Goal: Task Accomplishment & Management: Use online tool/utility

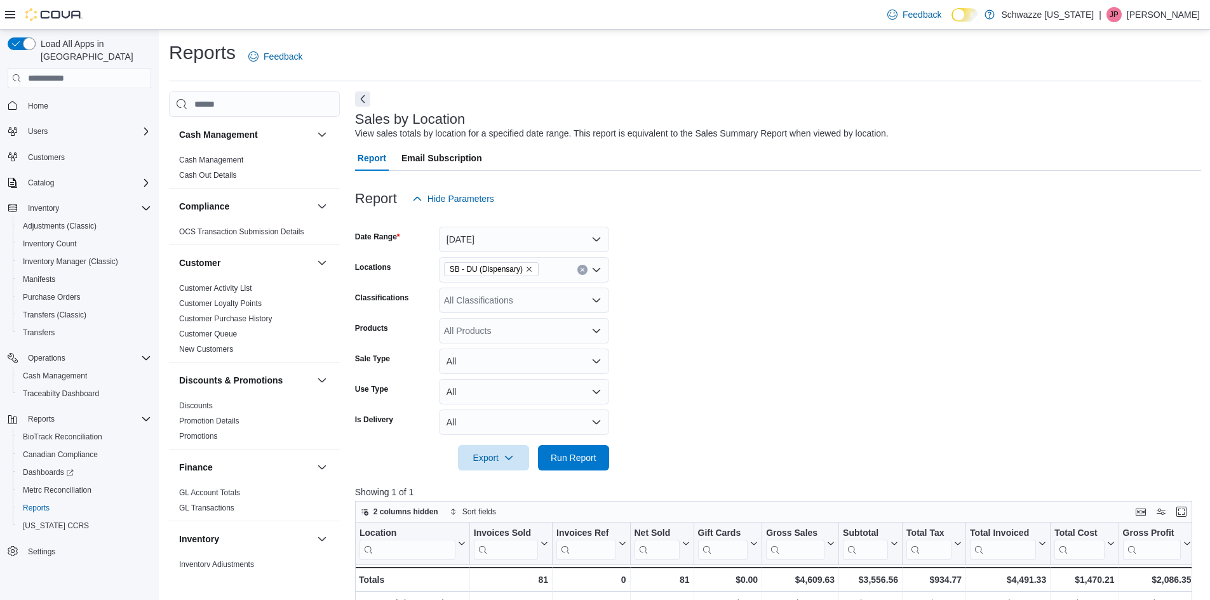
scroll to position [254, 0]
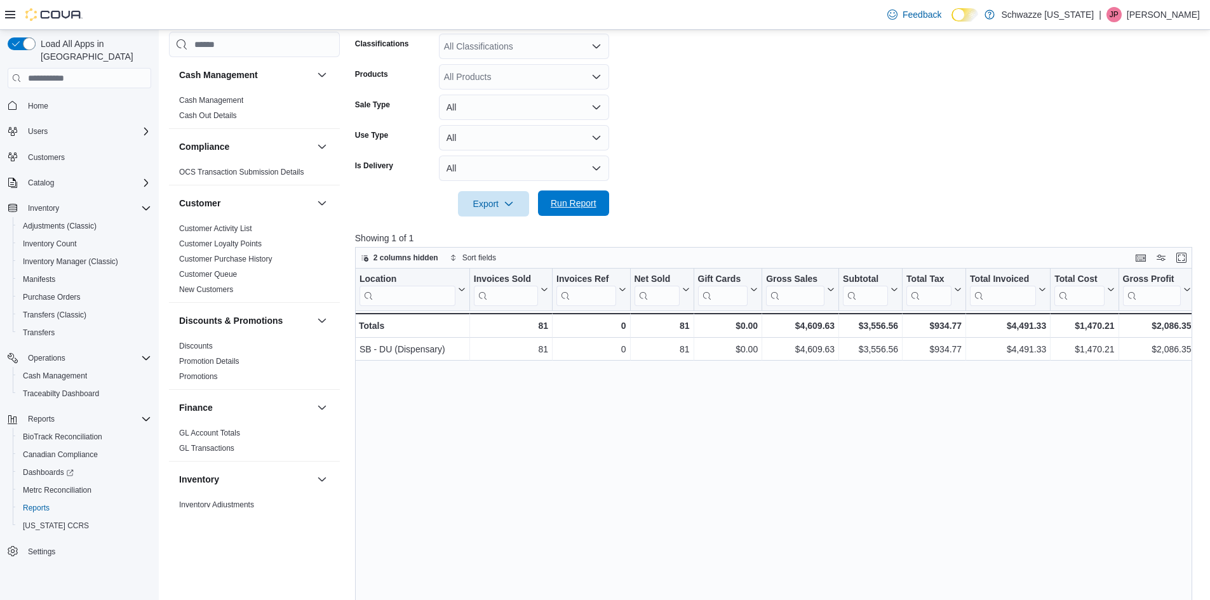
click at [573, 209] on span "Run Report" at bounding box center [574, 203] width 46 height 13
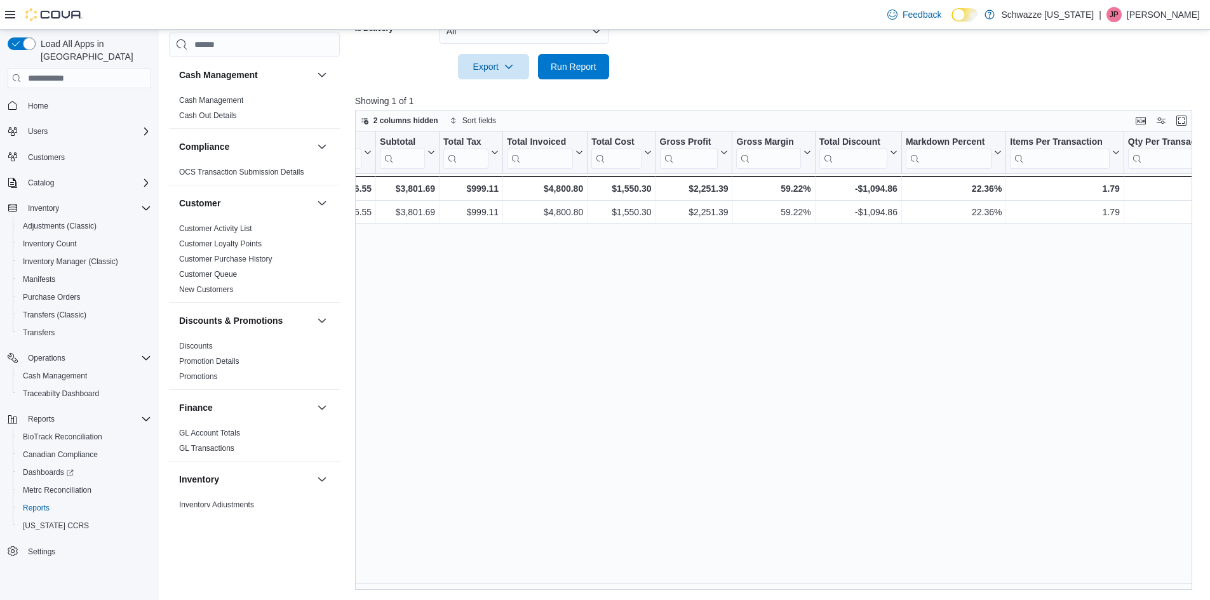
scroll to position [0, 466]
click at [569, 78] on span "Run Report" at bounding box center [574, 65] width 56 height 25
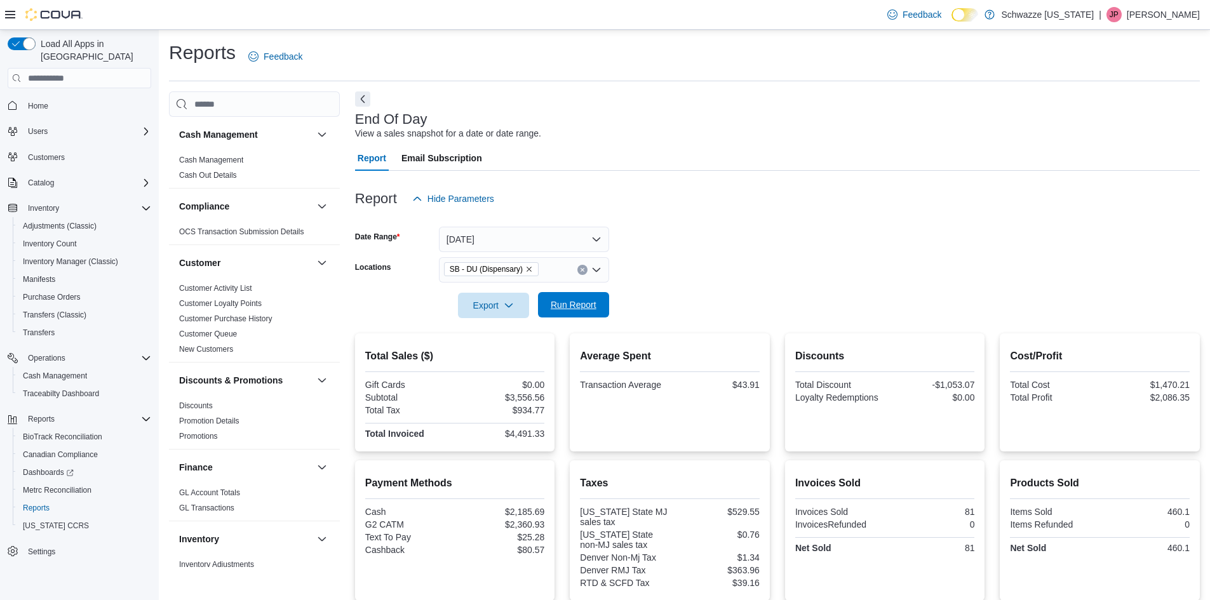
scroll to position [159, 0]
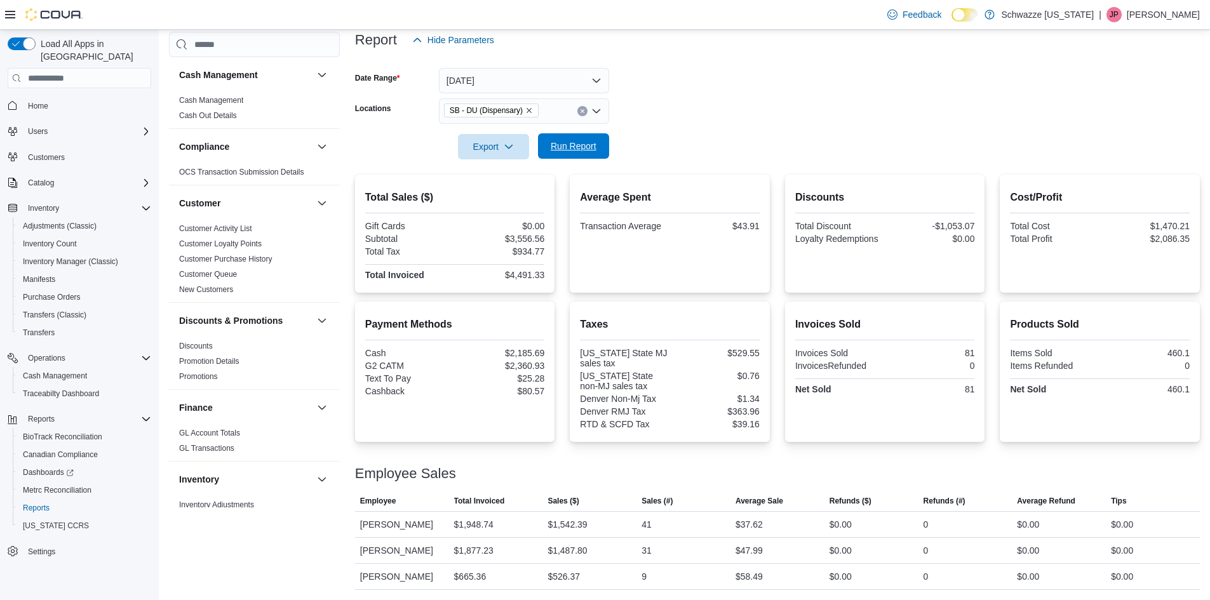
click at [587, 151] on span "Run Report" at bounding box center [574, 146] width 46 height 13
click at [563, 145] on span "Run Report" at bounding box center [574, 146] width 46 height 13
click at [587, 144] on span "Run Report" at bounding box center [574, 146] width 46 height 13
click at [583, 141] on span "Run Report" at bounding box center [574, 146] width 46 height 13
click at [574, 148] on span "Run Report" at bounding box center [574, 146] width 46 height 13
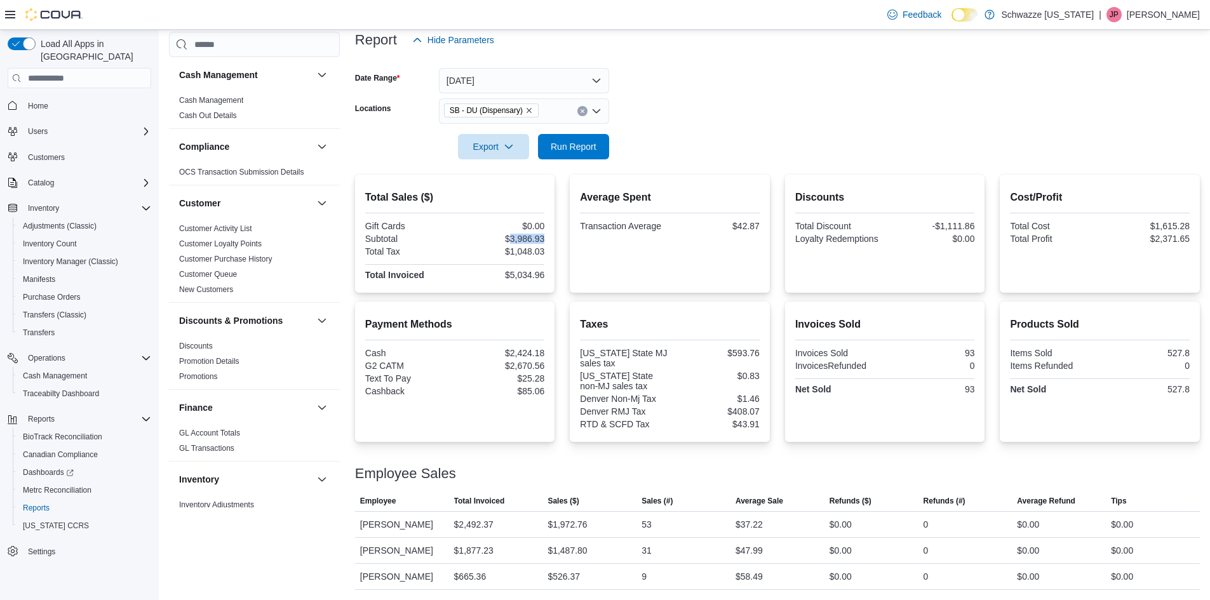
drag, startPoint x: 512, startPoint y: 236, endPoint x: 551, endPoint y: 236, distance: 38.8
click at [551, 236] on div "Total Sales ($) Gift Cards $0.00 Subtotal $3,986.93 Total Tax $1,048.03 Total I…" at bounding box center [455, 234] width 200 height 118
copy div "3,986.93"
drag, startPoint x: 514, startPoint y: 276, endPoint x: 551, endPoint y: 273, distance: 36.9
click at [551, 273] on div "Total Sales ($) Gift Cards $0.00 Subtotal $3,986.93 Total Tax $1,048.03 Total I…" at bounding box center [455, 234] width 200 height 118
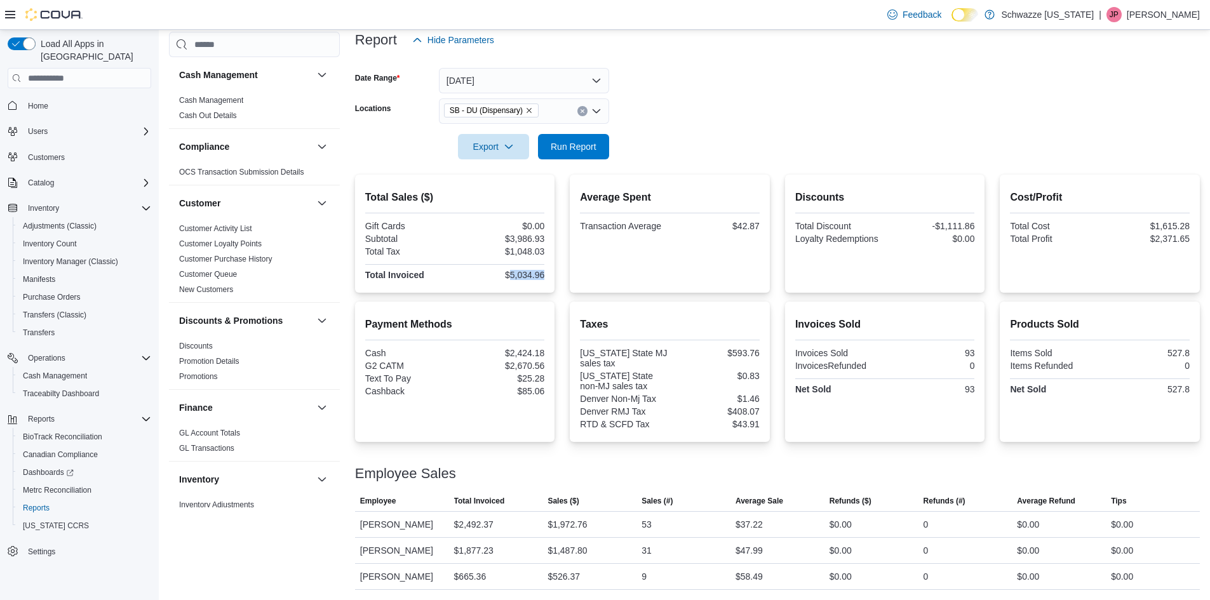
copy div "5,034.96"
click at [582, 155] on span "Run Report" at bounding box center [574, 145] width 56 height 25
drag, startPoint x: 743, startPoint y: 230, endPoint x: 765, endPoint y: 226, distance: 22.1
click at [765, 226] on div "Average Spent Transaction Average $42.87" at bounding box center [670, 234] width 200 height 118
copy div "42.87"
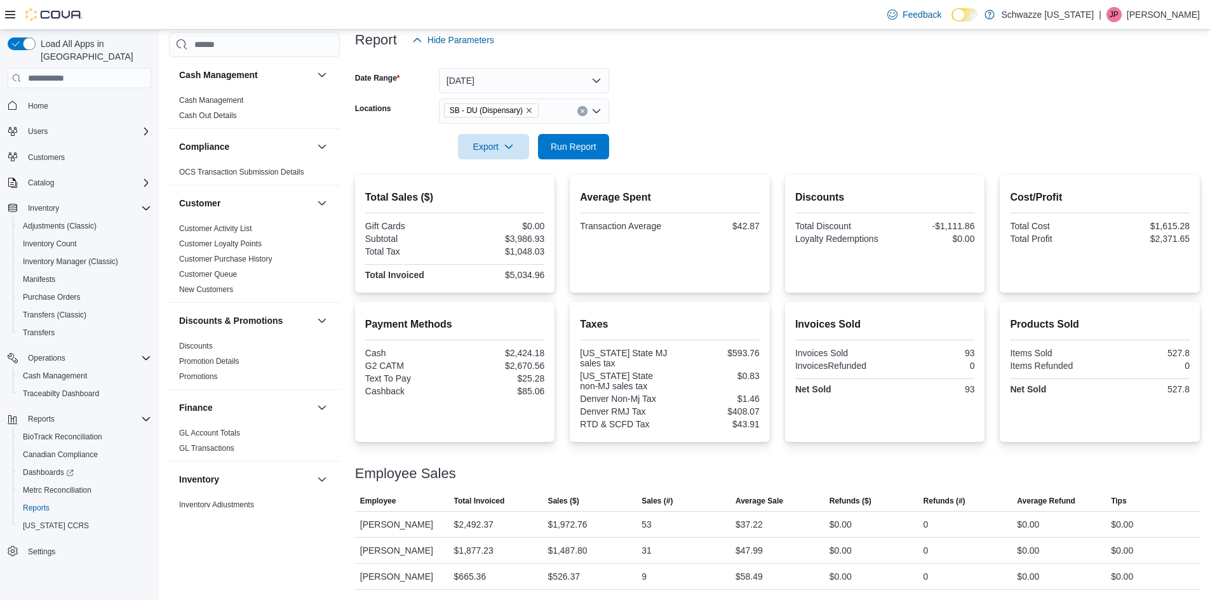
click at [532, 237] on div "$3,986.93" at bounding box center [500, 239] width 87 height 10
copy div "3,986.93"
click at [588, 137] on span "Run Report" at bounding box center [574, 145] width 56 height 25
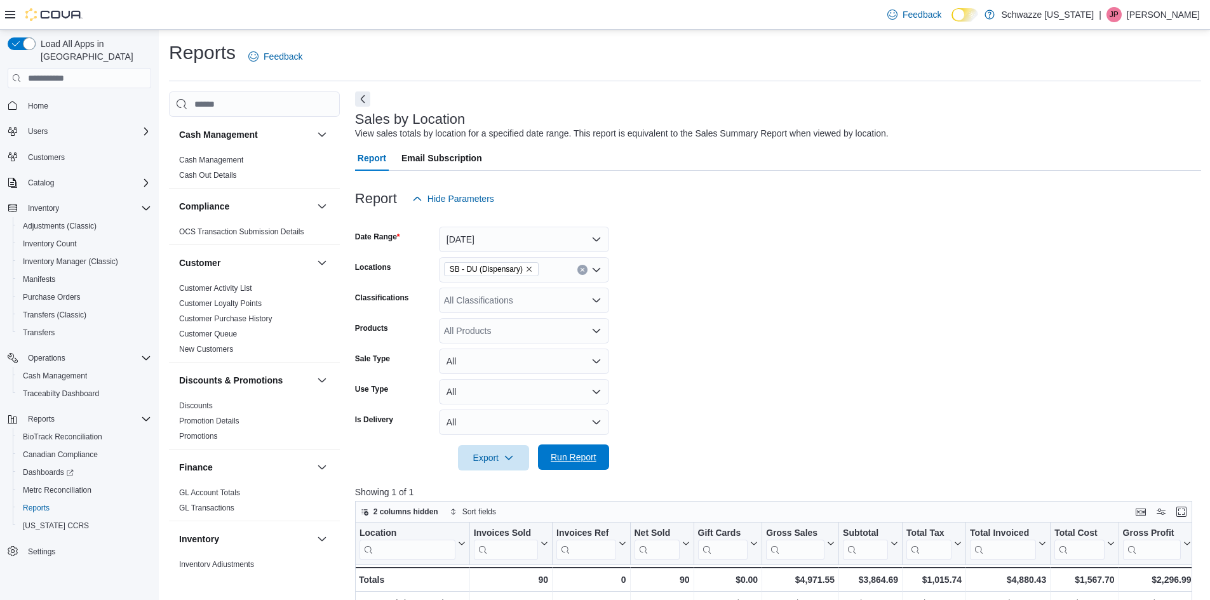
scroll to position [391, 0]
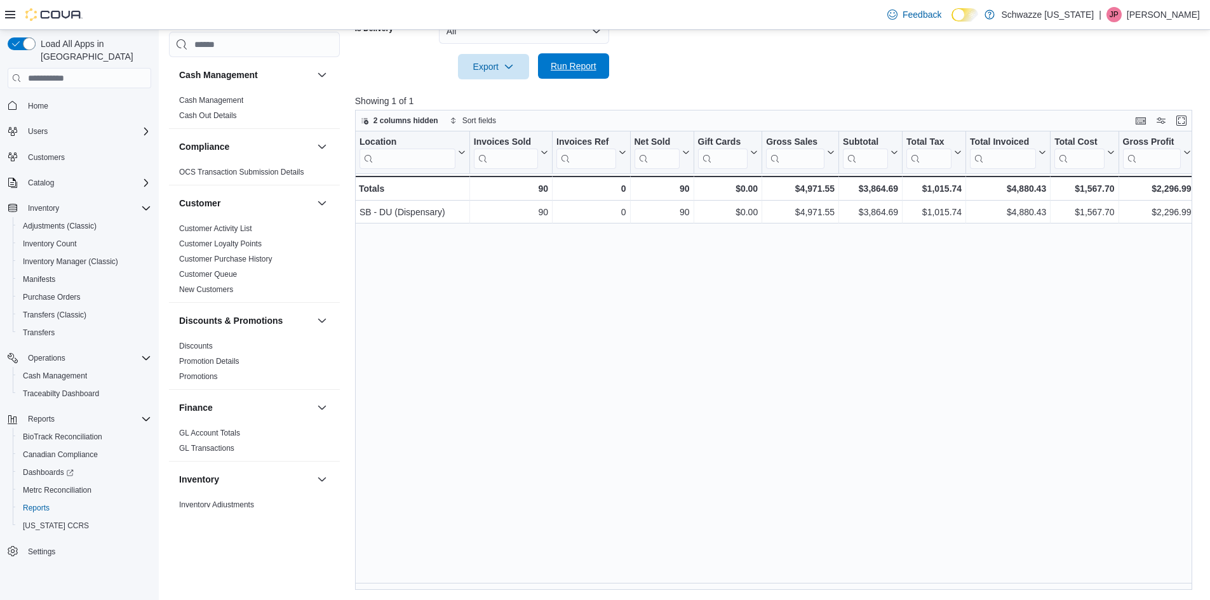
click at [589, 63] on span "Run Report" at bounding box center [574, 66] width 46 height 13
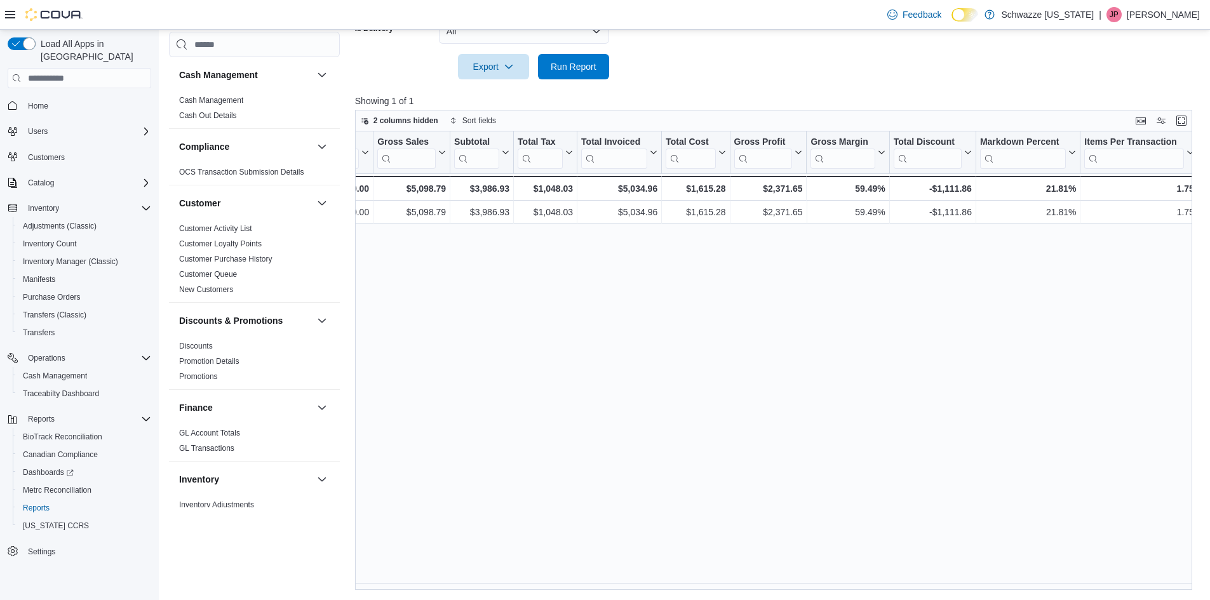
scroll to position [0, 391]
